Goal: Task Accomplishment & Management: Use online tool/utility

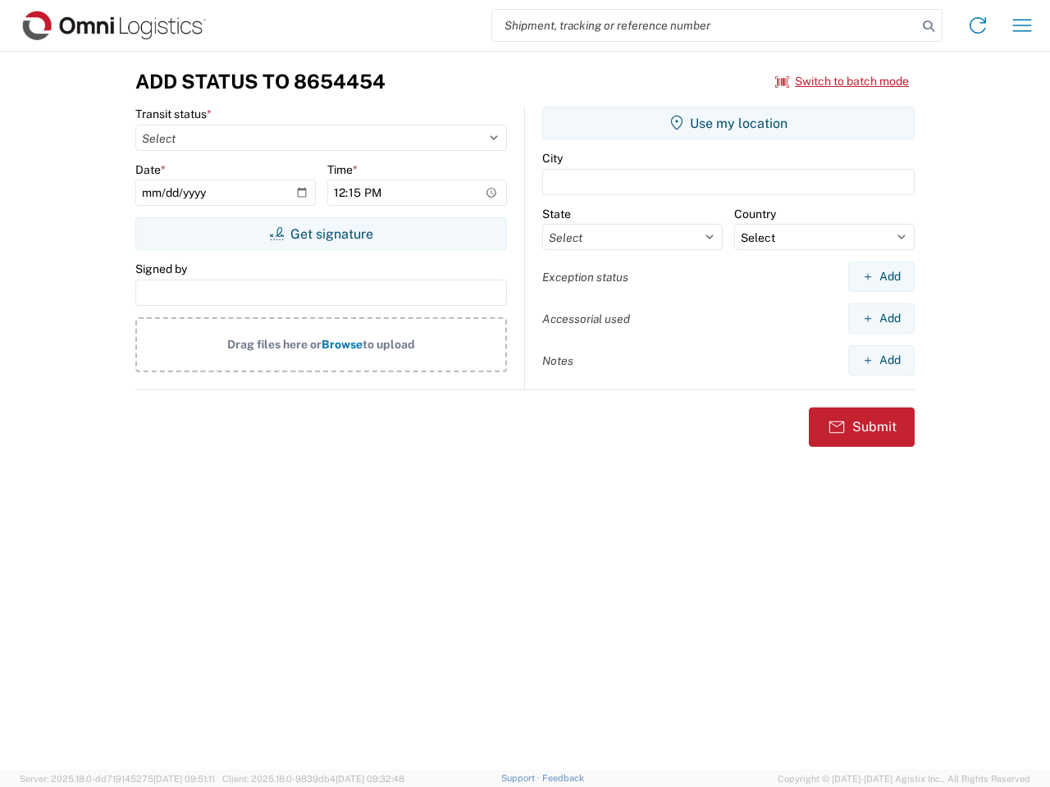
click at [704, 25] on input "search" at bounding box center [704, 25] width 425 height 31
click at [928, 26] on icon at bounding box center [928, 26] width 23 height 23
click at [978, 25] on icon at bounding box center [977, 25] width 26 height 26
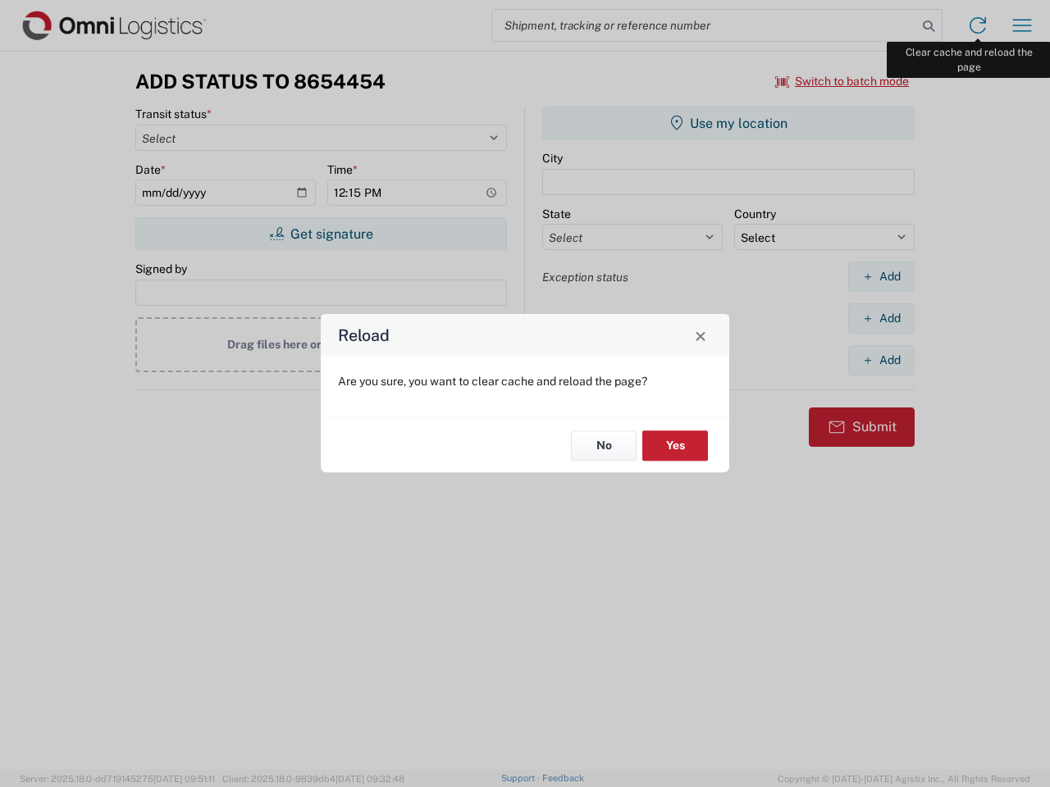
click at [1022, 25] on div "Reload Are you sure, you want to clear cache and reload the page? No Yes" at bounding box center [525, 393] width 1050 height 787
click at [842, 81] on div "Reload Are you sure, you want to clear cache and reload the page? No Yes" at bounding box center [525, 393] width 1050 height 787
click at [321, 234] on div "Reload Are you sure, you want to clear cache and reload the page? No Yes" at bounding box center [525, 393] width 1050 height 787
click at [728, 123] on div "Reload Are you sure, you want to clear cache and reload the page? No Yes" at bounding box center [525, 393] width 1050 height 787
click at [881, 276] on div "Reload Are you sure, you want to clear cache and reload the page? No Yes" at bounding box center [525, 393] width 1050 height 787
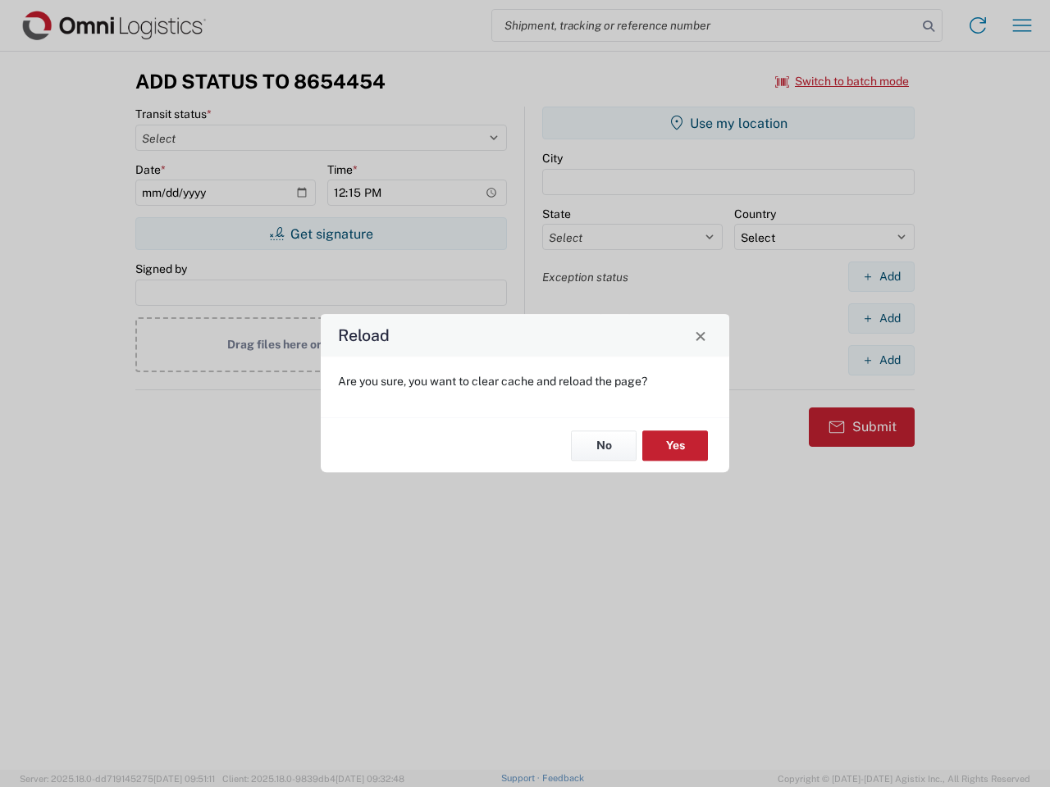
click at [881, 318] on div "Reload Are you sure, you want to clear cache and reload the page? No Yes" at bounding box center [525, 393] width 1050 height 787
click at [881, 360] on div "Reload Are you sure, you want to clear cache and reload the page? No Yes" at bounding box center [525, 393] width 1050 height 787
